Goal: Information Seeking & Learning: Find specific fact

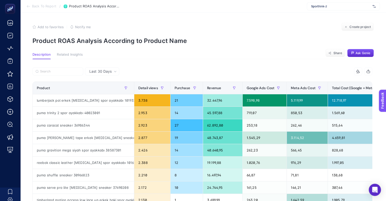
click at [248, 54] on section "Description Related Insights Share Ask Genie" at bounding box center [204, 56] width 342 height 7
drag, startPoint x: 97, startPoint y: 74, endPoint x: 102, endPoint y: 75, distance: 5.5
click at [97, 74] on div "Last 30 Days" at bounding box center [102, 71] width 34 height 8
click at [98, 91] on li "Last 7 Days" at bounding box center [102, 91] width 31 height 9
drag, startPoint x: 330, startPoint y: 98, endPoint x: 346, endPoint y: 100, distance: 16.3
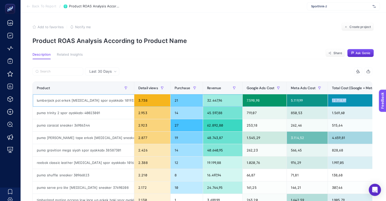
click at [346, 100] on div "12.718,97" at bounding box center [358, 100] width 60 height 12
drag, startPoint x: 126, startPoint y: 99, endPoint x: 106, endPoint y: 102, distance: 21.0
click at [106, 102] on div "lumberjack pol erkek [MEDICAL_DATA] spor ayakkabı 101932436" at bounding box center [83, 100] width 101 height 12
copy div "101932436"
click at [101, 73] on span "Last 30 Days" at bounding box center [100, 71] width 22 height 5
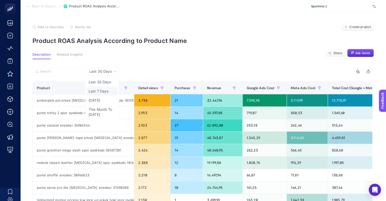
click at [102, 89] on li "Last 7 Days" at bounding box center [102, 91] width 31 height 9
